Goal: Navigation & Orientation: Find specific page/section

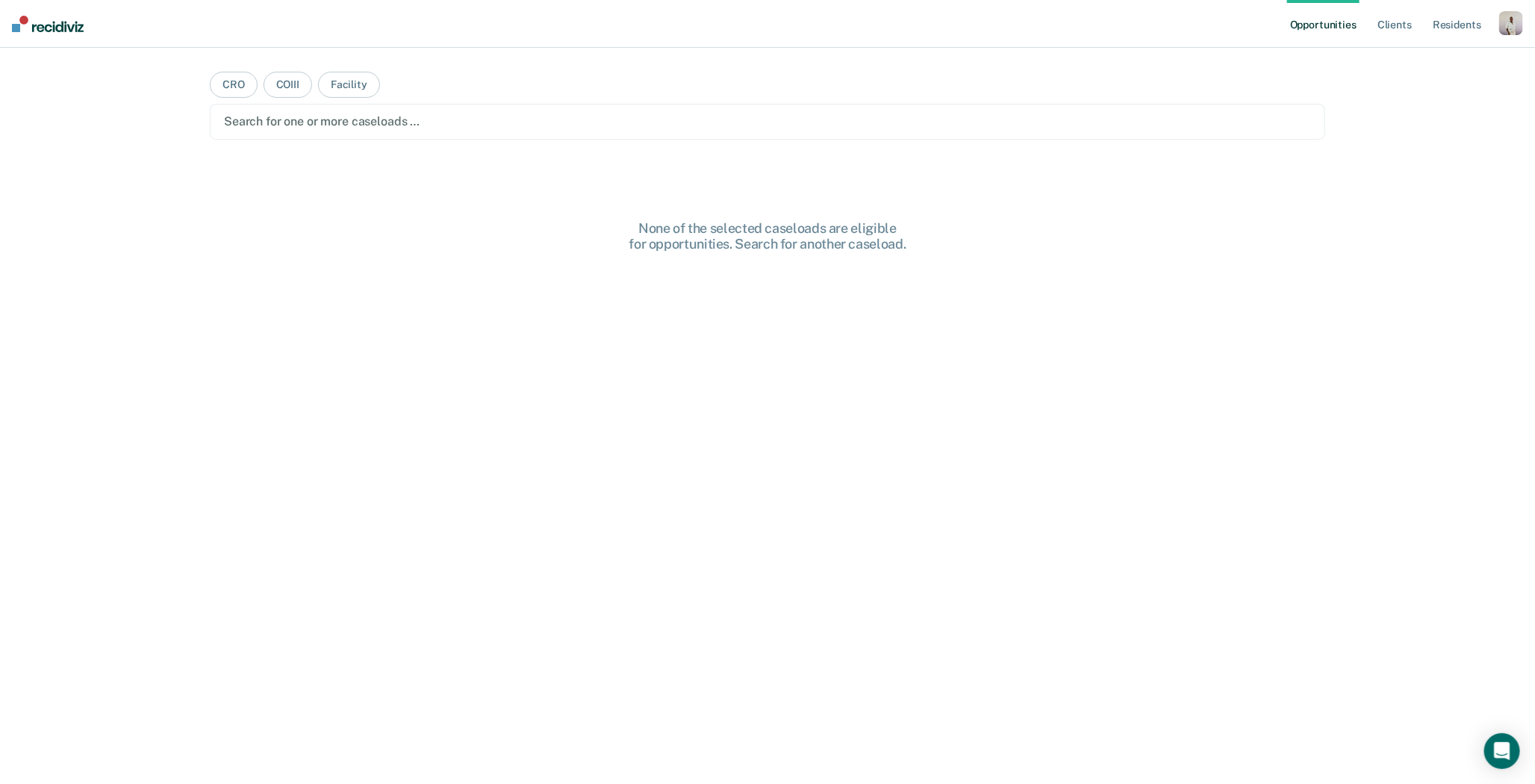
click at [1512, 27] on div "button" at bounding box center [1511, 23] width 24 height 24
click at [1419, 52] on div "Profile How it works Log Out" at bounding box center [1450, 78] width 144 height 73
click at [1419, 54] on link "Profile" at bounding box center [1450, 60] width 120 height 13
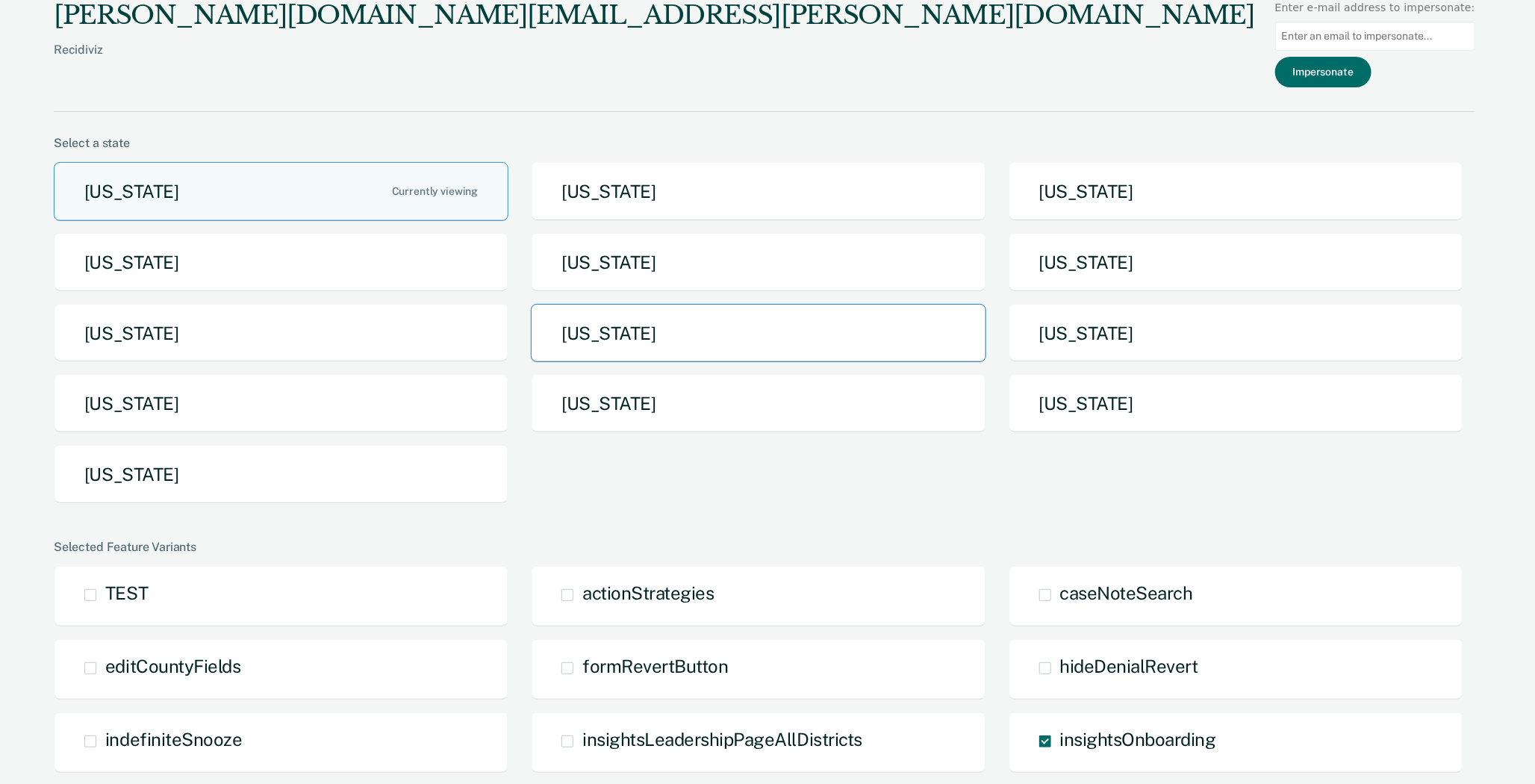
click at [837, 320] on button "[US_STATE]" at bounding box center [758, 334] width 454 height 59
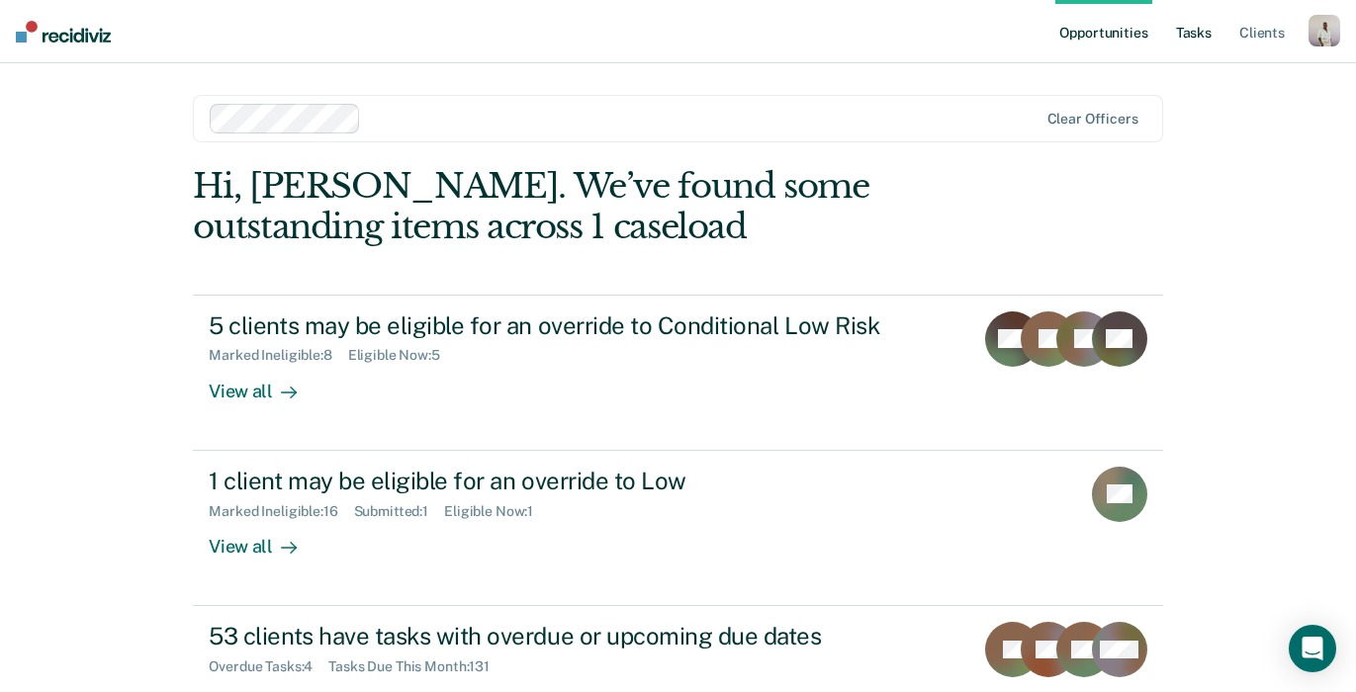
click at [1190, 40] on link "Tasks" at bounding box center [1194, 31] width 44 height 63
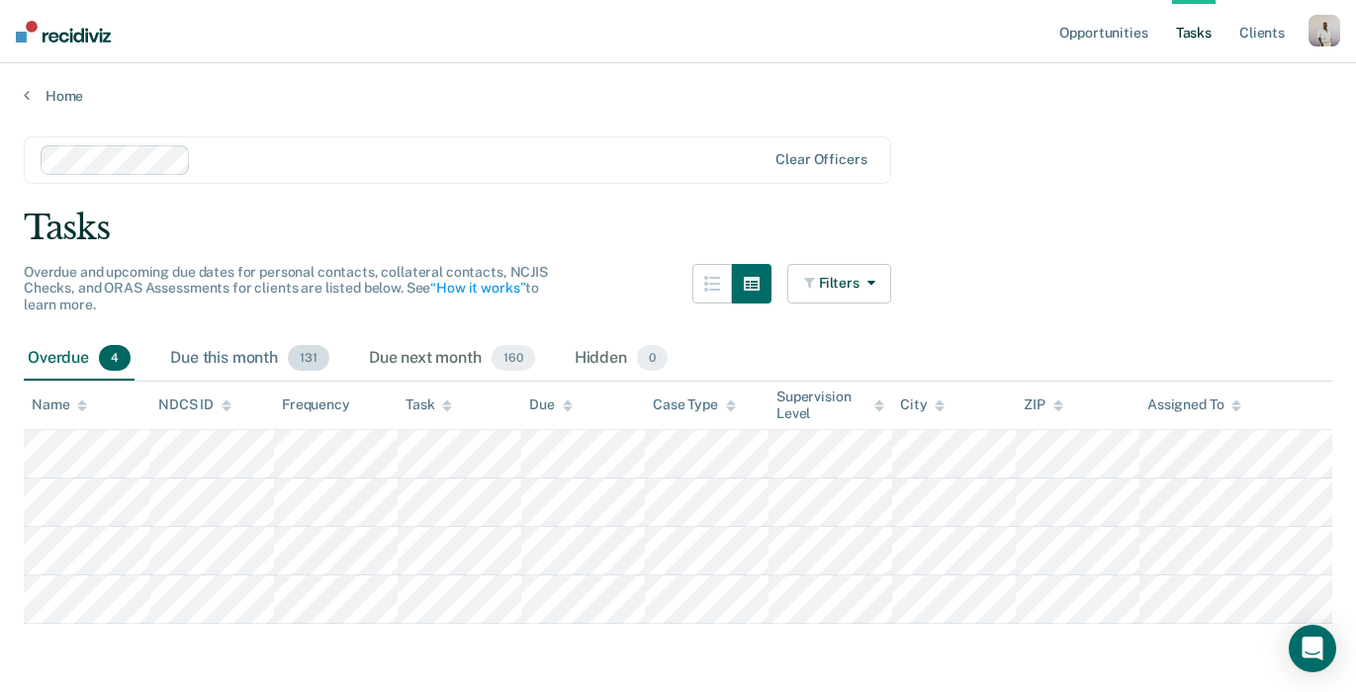
click at [231, 370] on div "Due this month 131" at bounding box center [249, 359] width 167 height 44
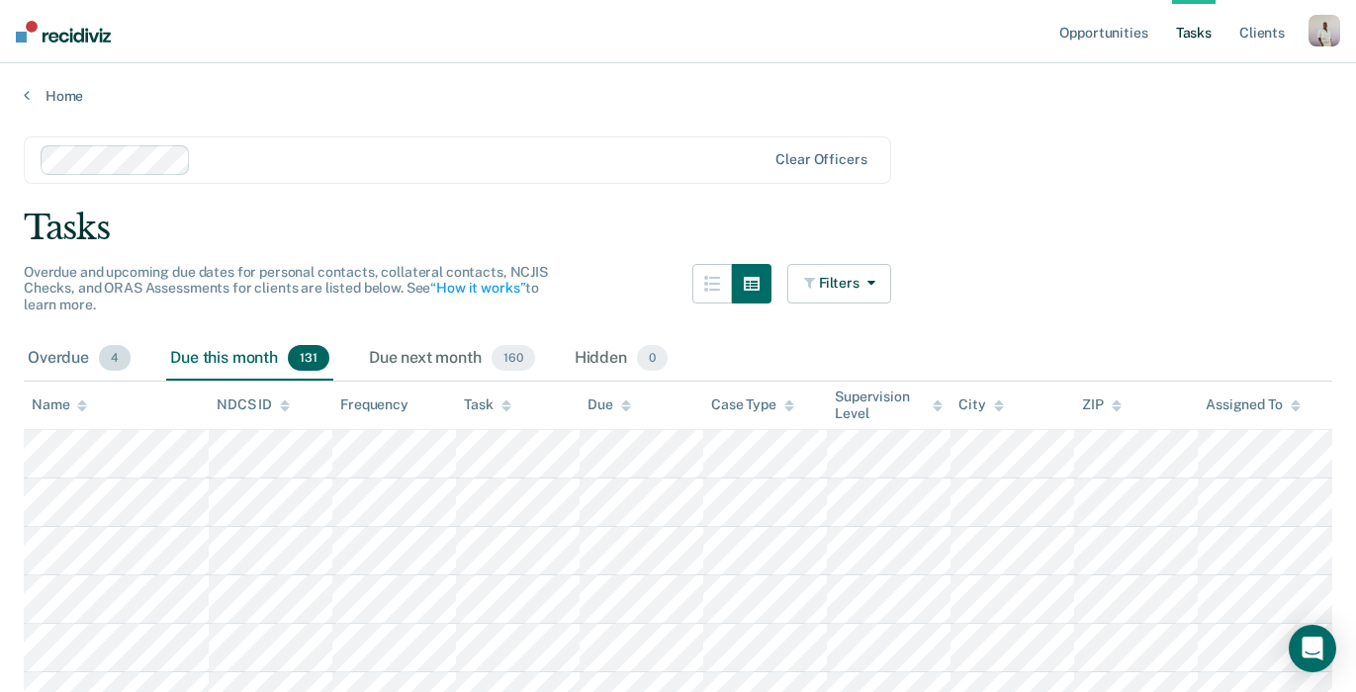
click at [84, 372] on div "Overdue 4" at bounding box center [79, 359] width 111 height 44
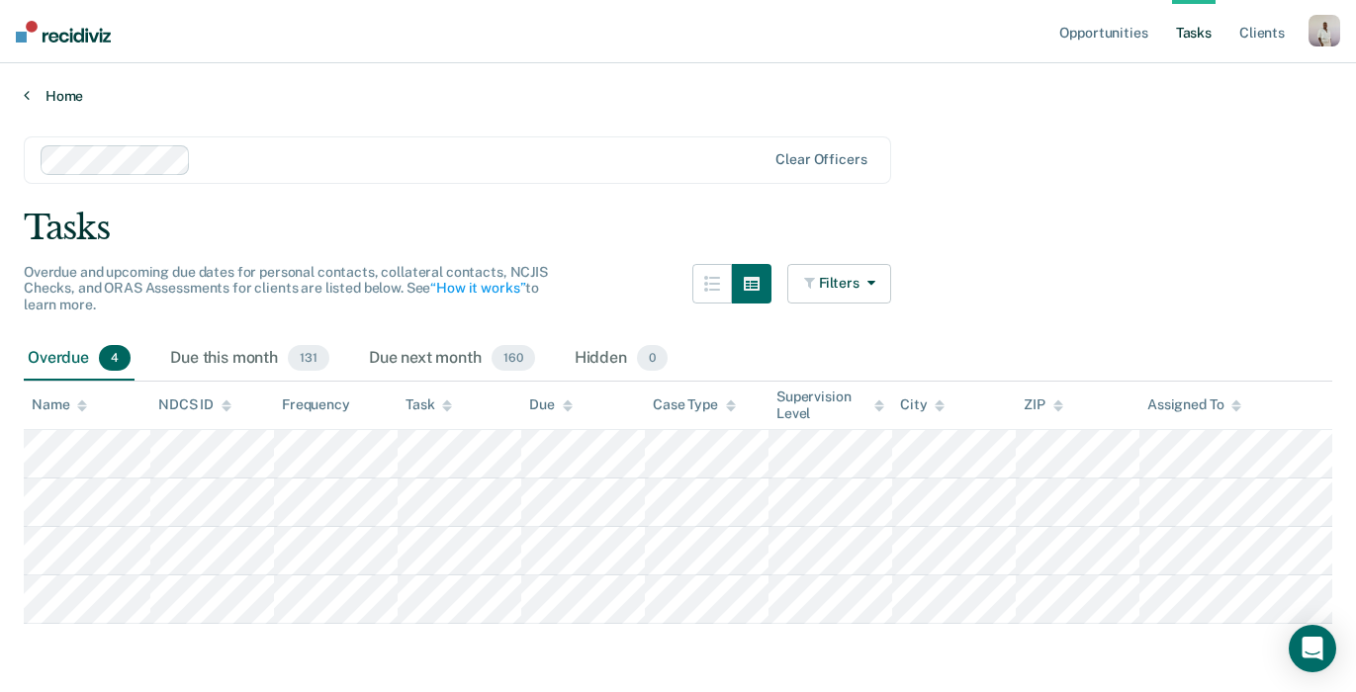
click at [79, 87] on link "Home" at bounding box center [678, 96] width 1309 height 18
